Goal: Check status: Check status

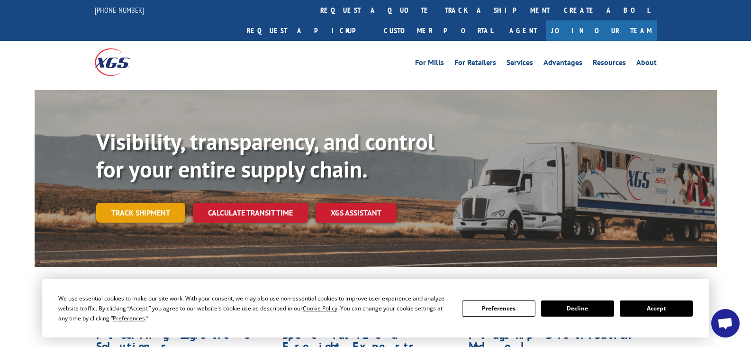
click at [150, 202] on link "Track shipment" at bounding box center [140, 212] width 89 height 20
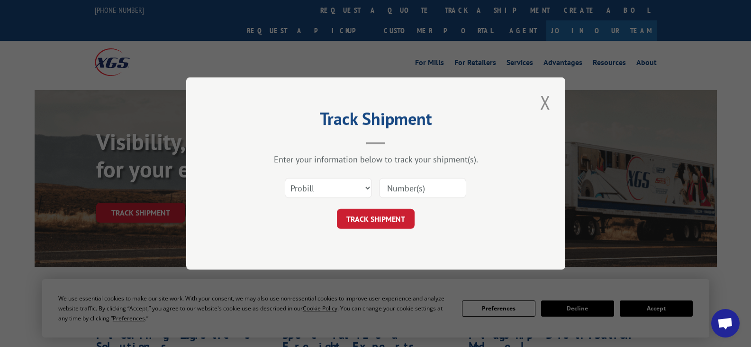
click at [394, 192] on input at bounding box center [422, 188] width 87 height 20
paste input "419687"
type input "419687"
click at [361, 188] on select "Select category... Probill BOL PO" at bounding box center [328, 188] width 87 height 20
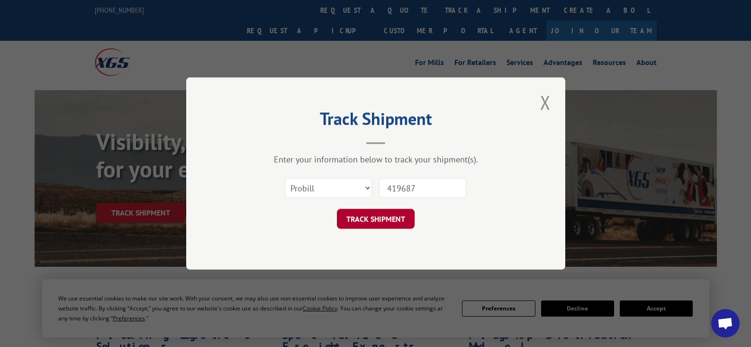
click at [388, 217] on button "TRACK SHIPMENT" at bounding box center [376, 219] width 78 height 20
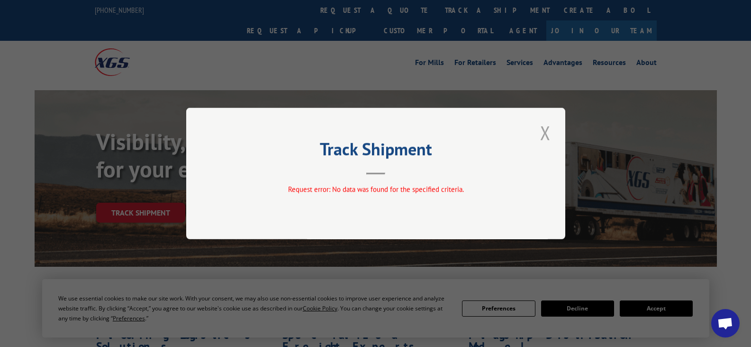
click at [545, 133] on button "Close modal" at bounding box center [546, 132] width 16 height 26
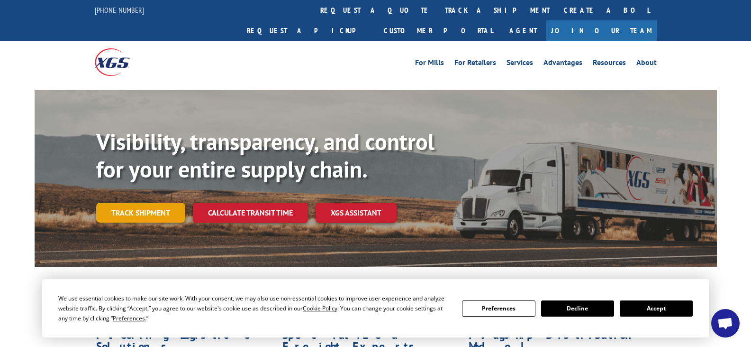
click at [155, 202] on link "Track shipment" at bounding box center [140, 212] width 89 height 20
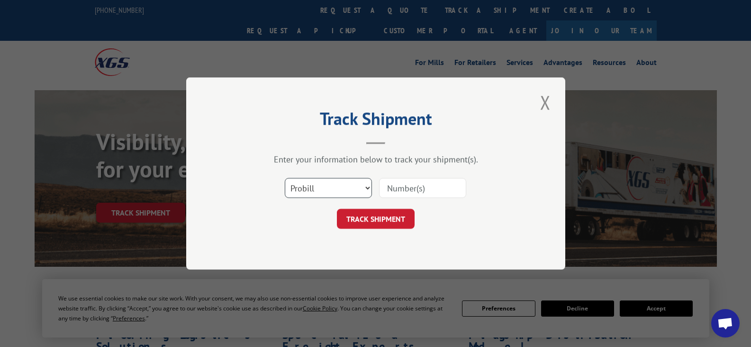
click at [341, 183] on select "Select category... Probill BOL PO" at bounding box center [328, 188] width 87 height 20
select select "po"
click at [285, 178] on select "Select category... Probill BOL PO" at bounding box center [328, 188] width 87 height 20
click at [395, 190] on input at bounding box center [422, 188] width 87 height 20
paste input "23513804"
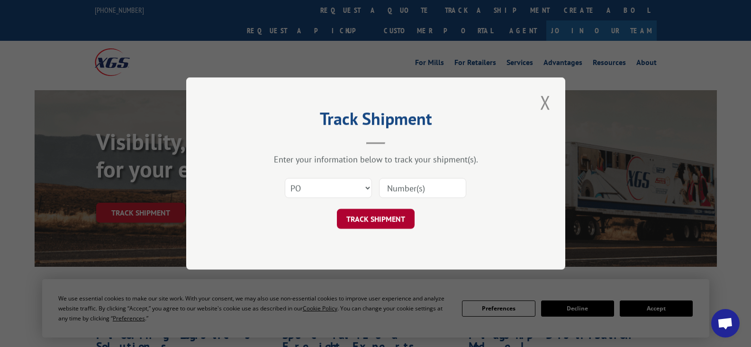
type input "23513804"
click at [389, 213] on button "TRACK SHIPMENT" at bounding box center [376, 219] width 78 height 20
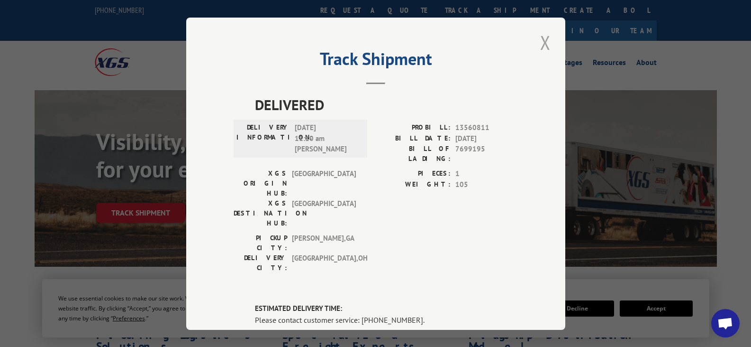
click at [542, 42] on button "Close modal" at bounding box center [546, 42] width 16 height 26
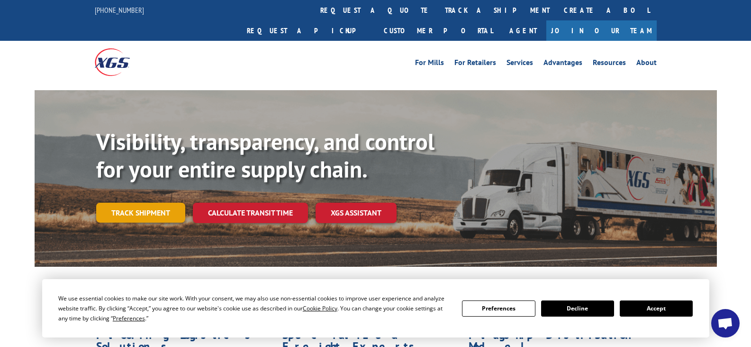
click at [145, 202] on link "Track shipment" at bounding box center [140, 212] width 89 height 20
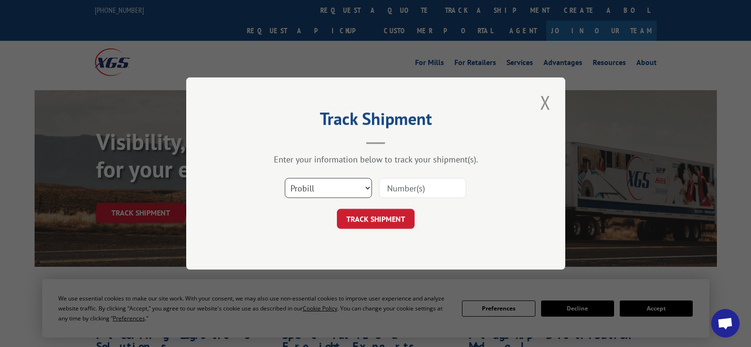
click at [343, 185] on select "Select category... Probill BOL PO" at bounding box center [328, 188] width 87 height 20
select select "bol"
click at [285, 178] on select "Select category... Probill BOL PO" at bounding box center [328, 188] width 87 height 20
click at [393, 185] on input at bounding box center [422, 188] width 87 height 20
paste input "419687"
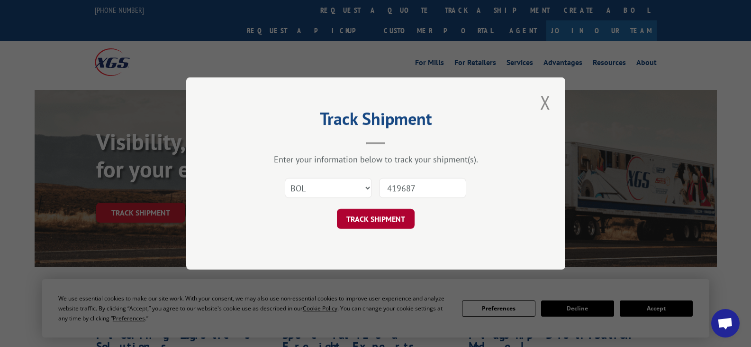
type input "419687"
click at [384, 222] on button "TRACK SHIPMENT" at bounding box center [376, 219] width 78 height 20
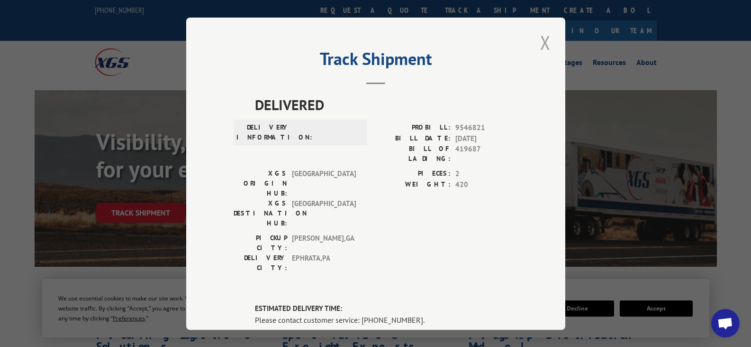
click at [541, 37] on button "Close modal" at bounding box center [546, 42] width 16 height 26
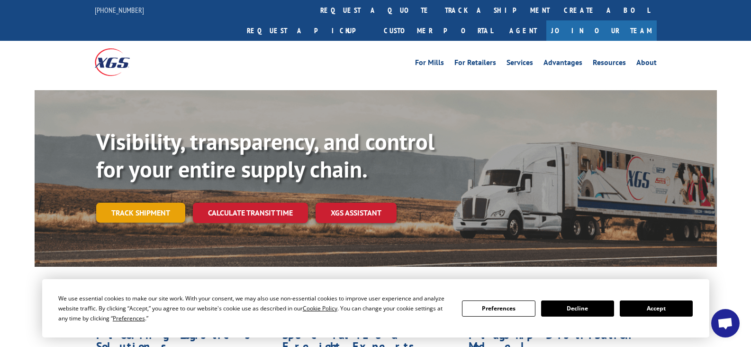
click at [141, 202] on link "Track shipment" at bounding box center [140, 212] width 89 height 20
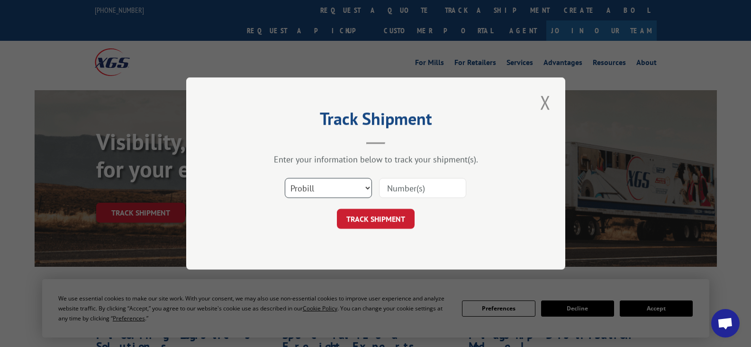
click at [310, 192] on select "Select category... Probill BOL PO" at bounding box center [328, 188] width 87 height 20
click at [285, 178] on select "Select category... Probill BOL PO" at bounding box center [328, 188] width 87 height 20
click at [315, 192] on select "Select category... Probill BOL PO" at bounding box center [328, 188] width 87 height 20
select select "bol"
click at [285, 178] on select "Select category... Probill BOL PO" at bounding box center [328, 188] width 87 height 20
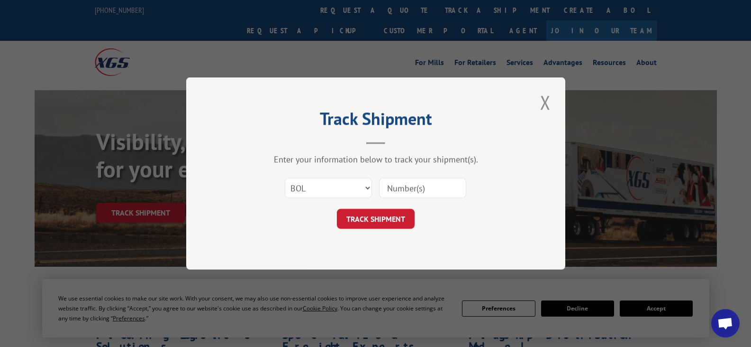
click at [397, 188] on input at bounding box center [422, 188] width 87 height 20
paste input "419687"
type input "419687"
click at [382, 218] on button "TRACK SHIPMENT" at bounding box center [376, 219] width 78 height 20
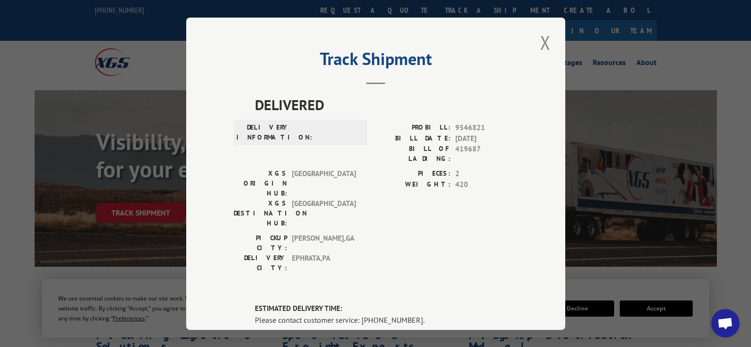
drag, startPoint x: 543, startPoint y: 41, endPoint x: 531, endPoint y: 40, distance: 11.5
click at [542, 42] on button "Close modal" at bounding box center [546, 42] width 16 height 26
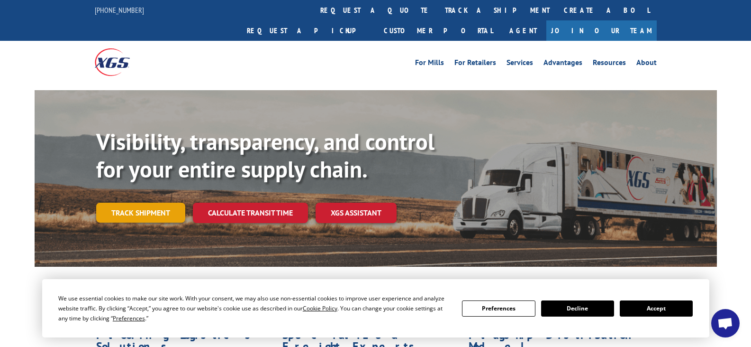
click at [157, 202] on link "Track shipment" at bounding box center [140, 212] width 89 height 20
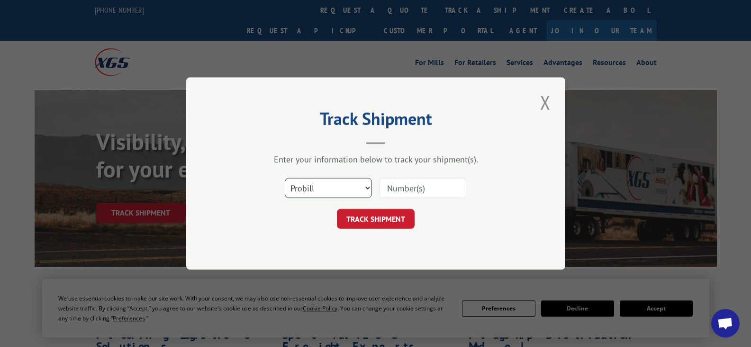
click at [331, 184] on select "Select category... Probill BOL PO" at bounding box center [328, 188] width 87 height 20
select select
click at [285, 178] on select "Select category... Probill BOL PO" at bounding box center [328, 188] width 87 height 20
click at [408, 188] on input at bounding box center [422, 188] width 87 height 20
paste input "419687"
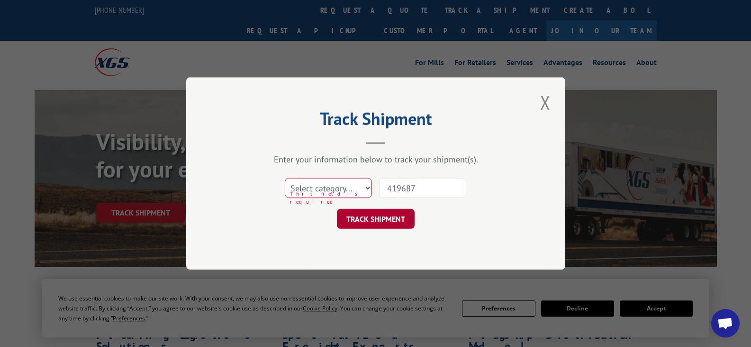
type input "419687"
click at [385, 215] on button "TRACK SHIPMENT" at bounding box center [376, 219] width 78 height 20
click at [359, 186] on select "Select category... Probill BOL PO" at bounding box center [328, 188] width 87 height 20
select select "bol"
click at [285, 178] on select "Select category... Probill BOL PO" at bounding box center [328, 188] width 87 height 20
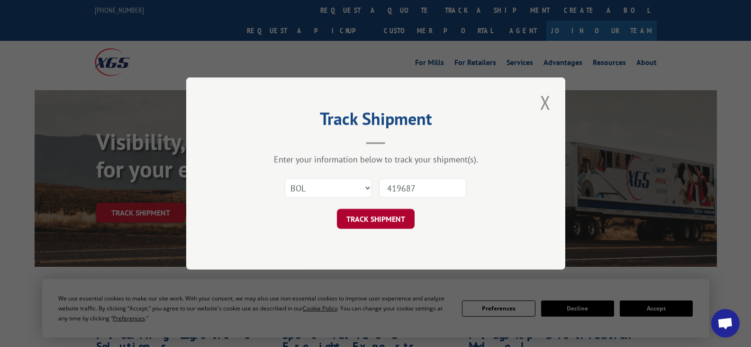
click at [368, 218] on button "TRACK SHIPMENT" at bounding box center [376, 219] width 78 height 20
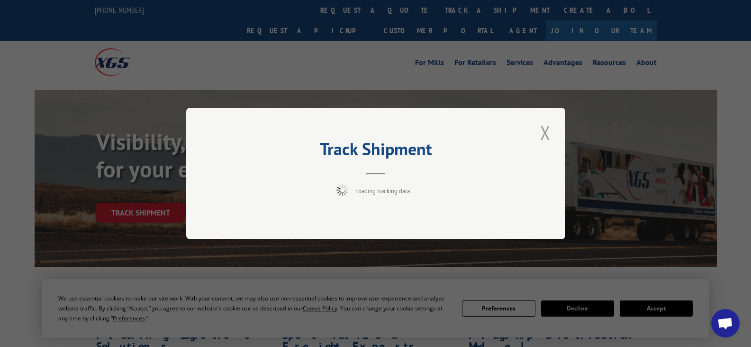
click at [544, 134] on button "Close modal" at bounding box center [546, 132] width 16 height 26
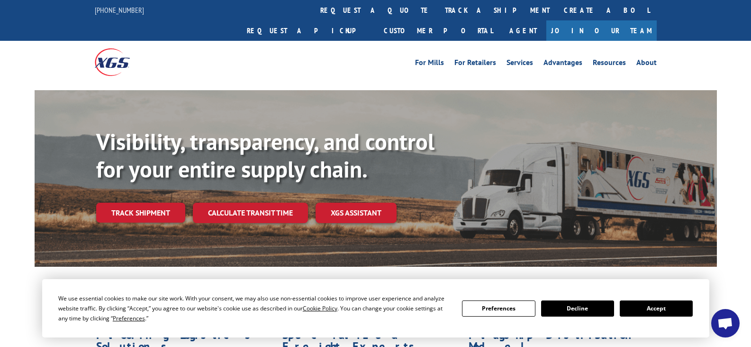
click at [660, 302] on button "Accept" at bounding box center [656, 308] width 73 height 16
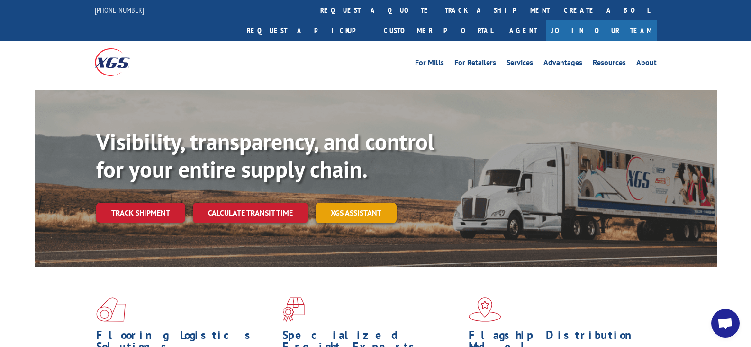
click at [353, 202] on link "XGS ASSISTANT" at bounding box center [356, 212] width 81 height 20
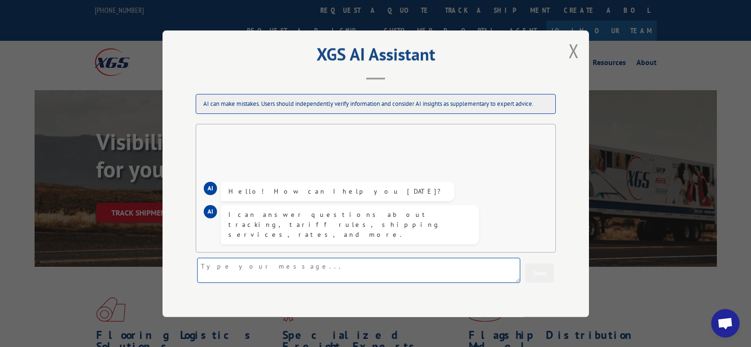
click at [287, 270] on textarea at bounding box center [358, 269] width 323 height 25
type textarea "C"
click at [299, 269] on textarea "can u locate this tracking" at bounding box center [358, 269] width 323 height 25
paste textarea "419687"
type textarea "can u locate this tracking 419687"
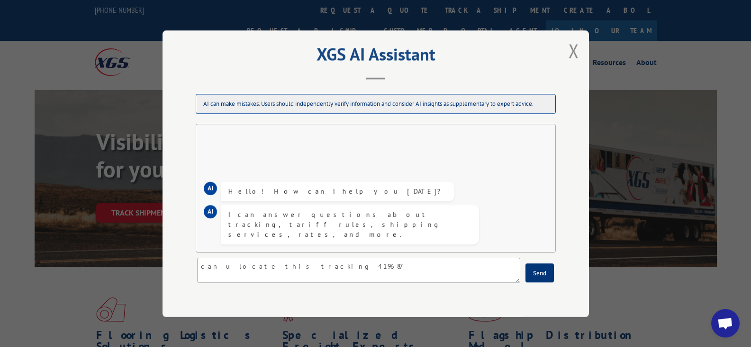
click at [544, 276] on button "Send" at bounding box center [540, 272] width 28 height 19
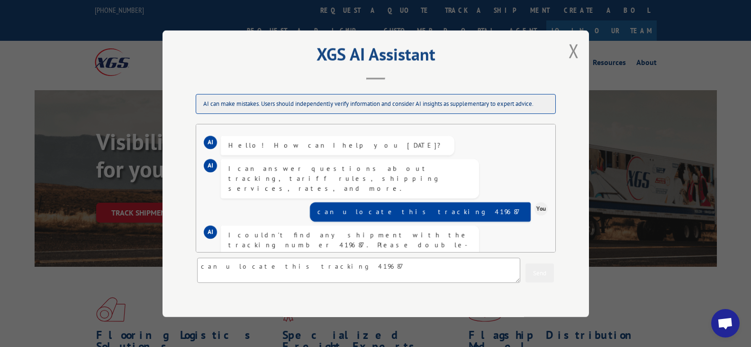
scroll to position [10, 0]
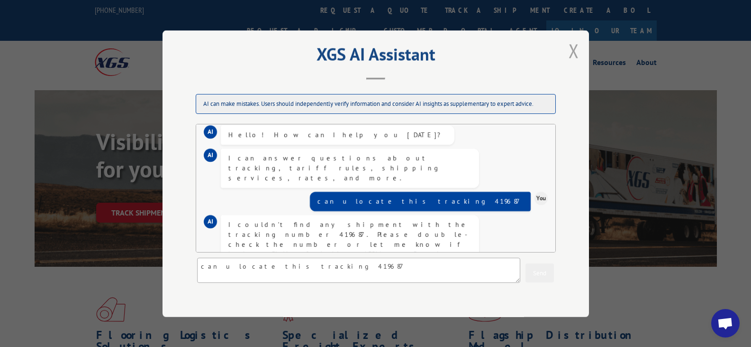
click at [568, 57] on button "Close modal" at bounding box center [574, 50] width 16 height 26
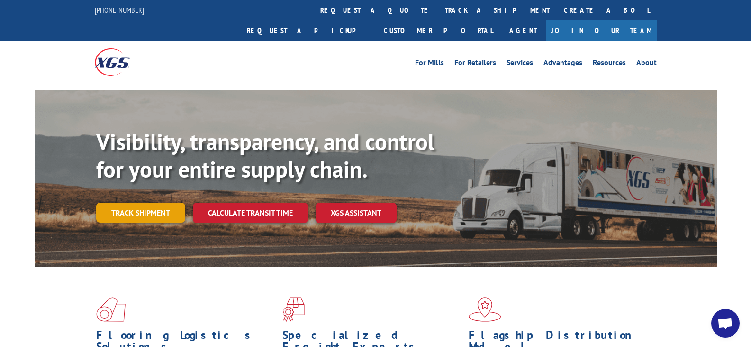
click at [175, 202] on link "Track shipment" at bounding box center [140, 212] width 89 height 20
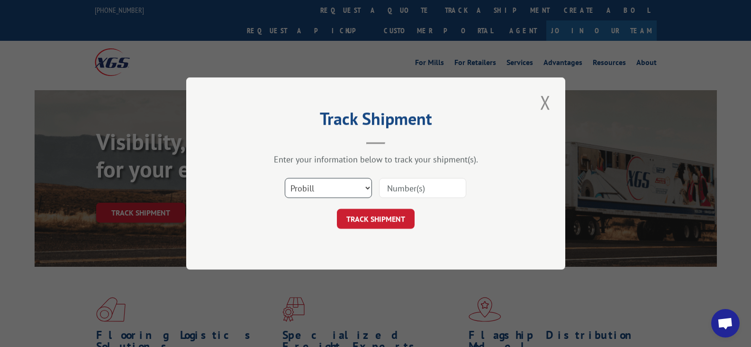
click at [365, 187] on select "Select category... Probill BOL PO" at bounding box center [328, 188] width 87 height 20
click at [285, 178] on select "Select category... Probill BOL PO" at bounding box center [328, 188] width 87 height 20
click at [328, 185] on select "Select category... Probill BOL PO" at bounding box center [328, 188] width 87 height 20
select select "po"
click at [285, 178] on select "Select category... Probill BOL PO" at bounding box center [328, 188] width 87 height 20
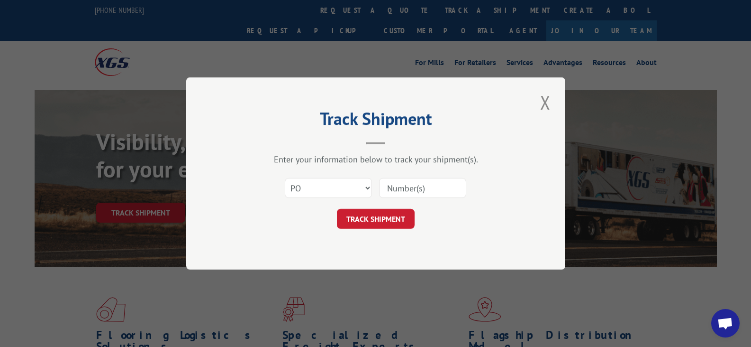
click at [402, 187] on input at bounding box center [422, 188] width 87 height 20
paste input "419687"
type input "419687"
click at [385, 223] on button "TRACK SHIPMENT" at bounding box center [376, 219] width 78 height 20
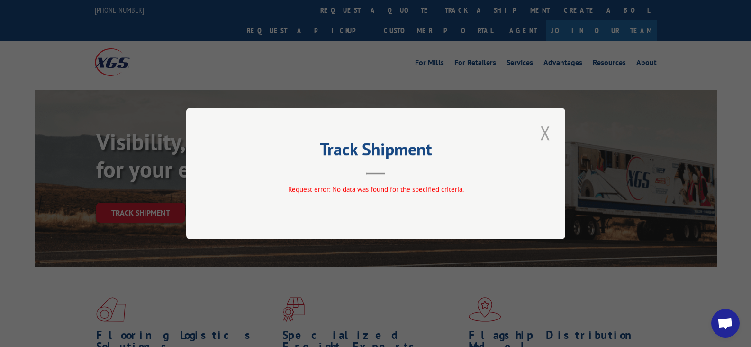
click at [548, 135] on button "Close modal" at bounding box center [546, 132] width 16 height 26
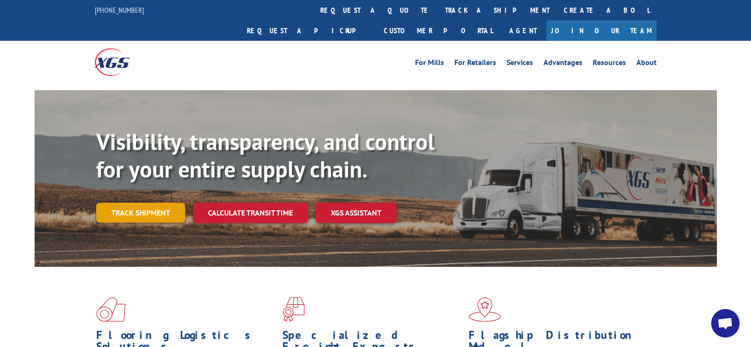
click at [128, 202] on link "Track shipment" at bounding box center [140, 212] width 89 height 20
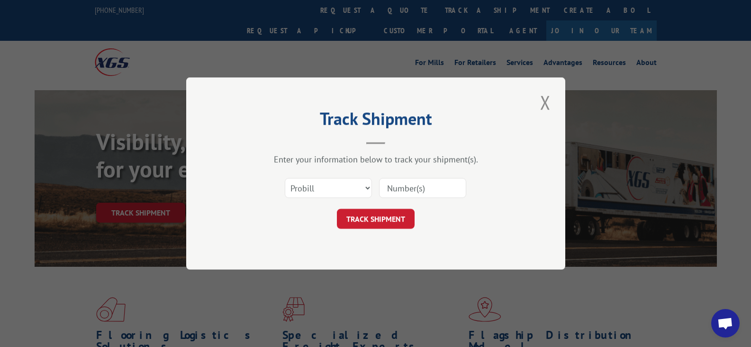
click at [393, 191] on input at bounding box center [422, 188] width 87 height 20
paste input "419687"
type input "419687"
click at [385, 220] on button "TRACK SHIPMENT" at bounding box center [376, 219] width 78 height 20
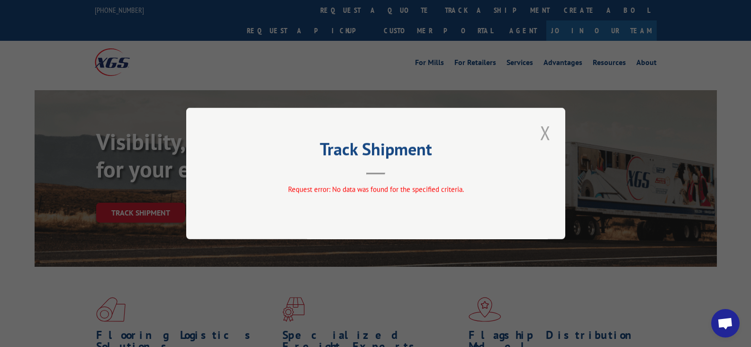
click at [547, 136] on button "Close modal" at bounding box center [546, 132] width 16 height 26
